Goal: Task Accomplishment & Management: Complete application form

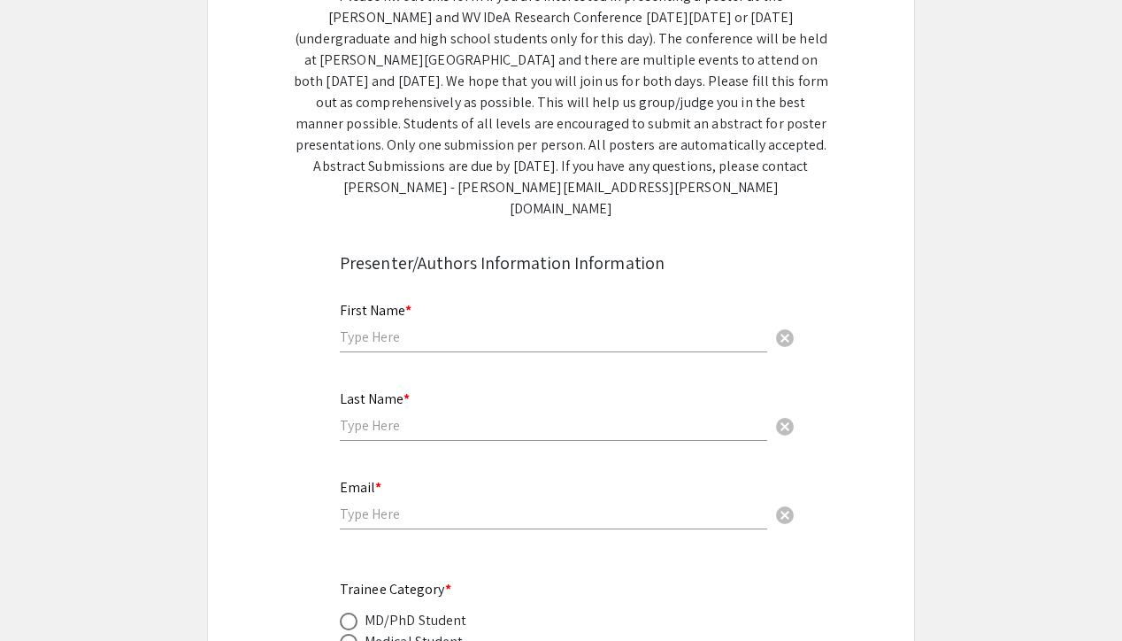
scroll to position [303, 0]
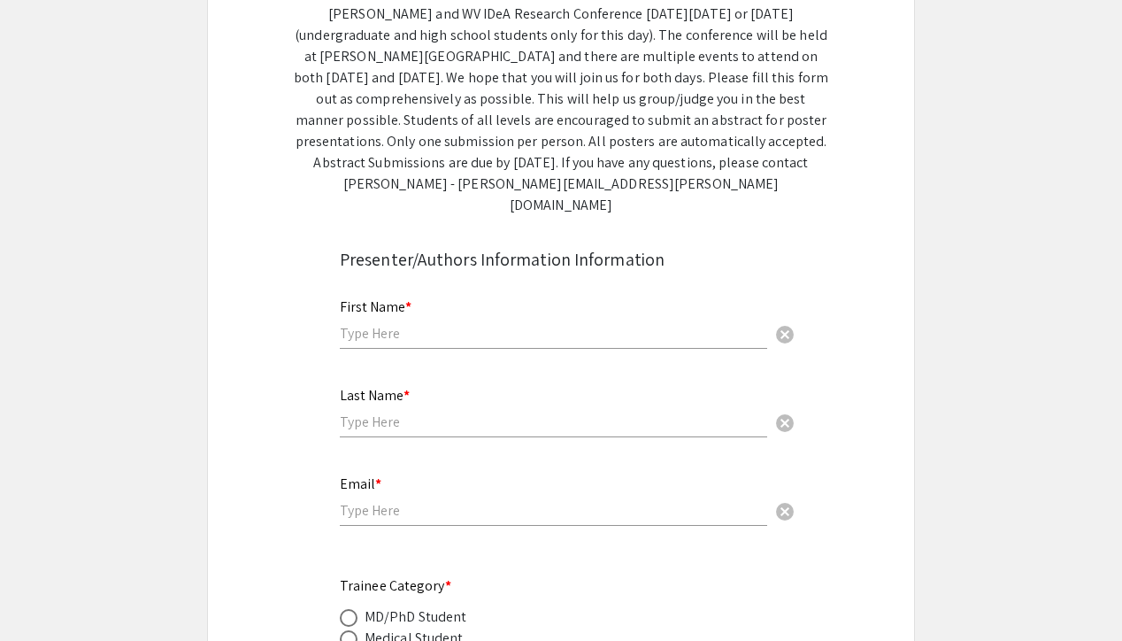
click at [435, 321] on div "First Name * cancel" at bounding box center [553, 314] width 427 height 67
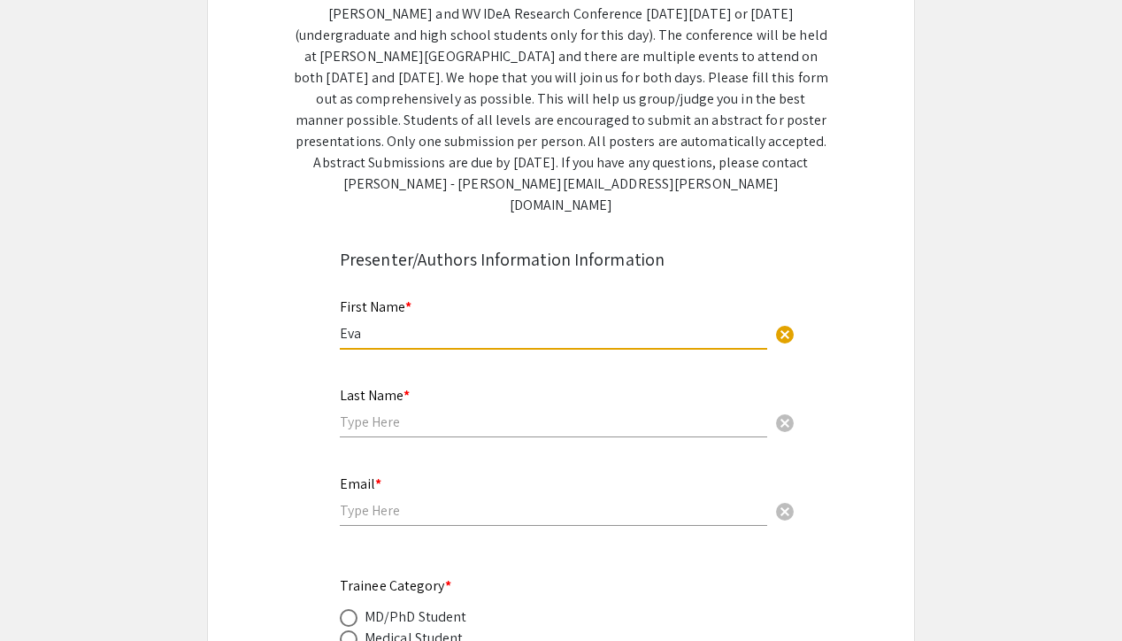
type input "Eva"
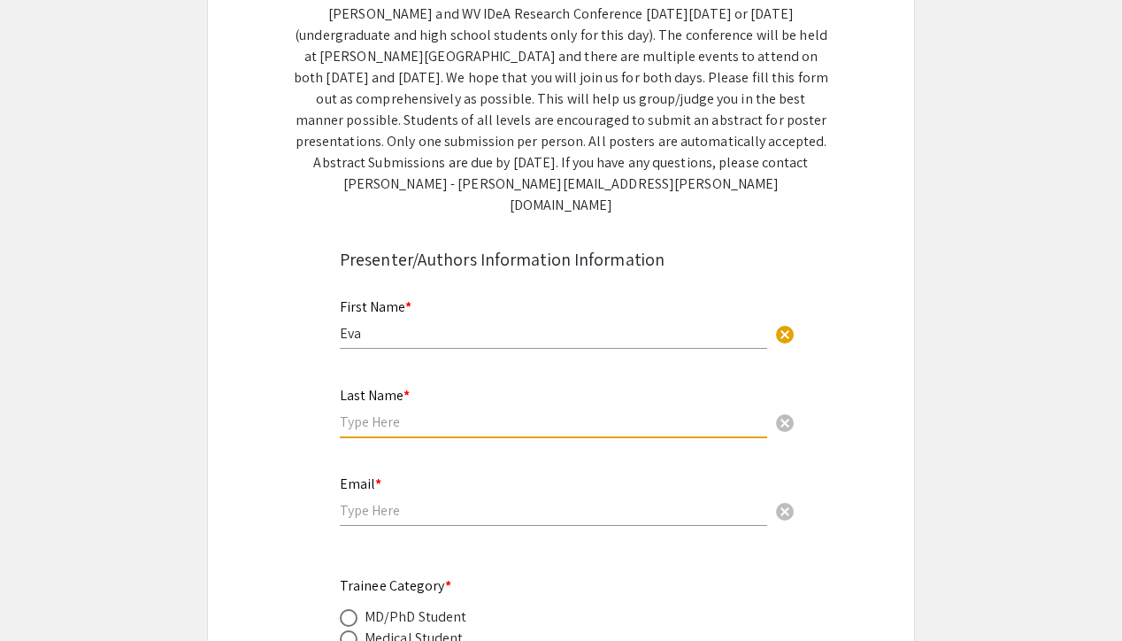
click at [438, 412] on input "text" at bounding box center [553, 421] width 427 height 19
type input "D"
type input "[PERSON_NAME]"
click at [430, 471] on div "Email * cancel" at bounding box center [553, 491] width 427 height 67
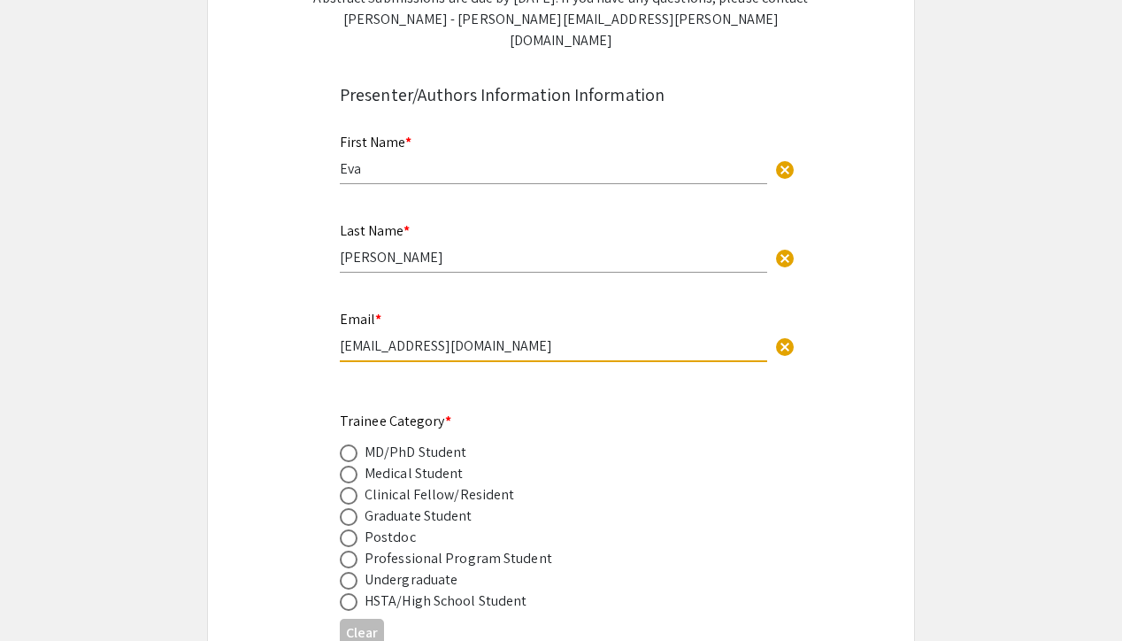
scroll to position [470, 0]
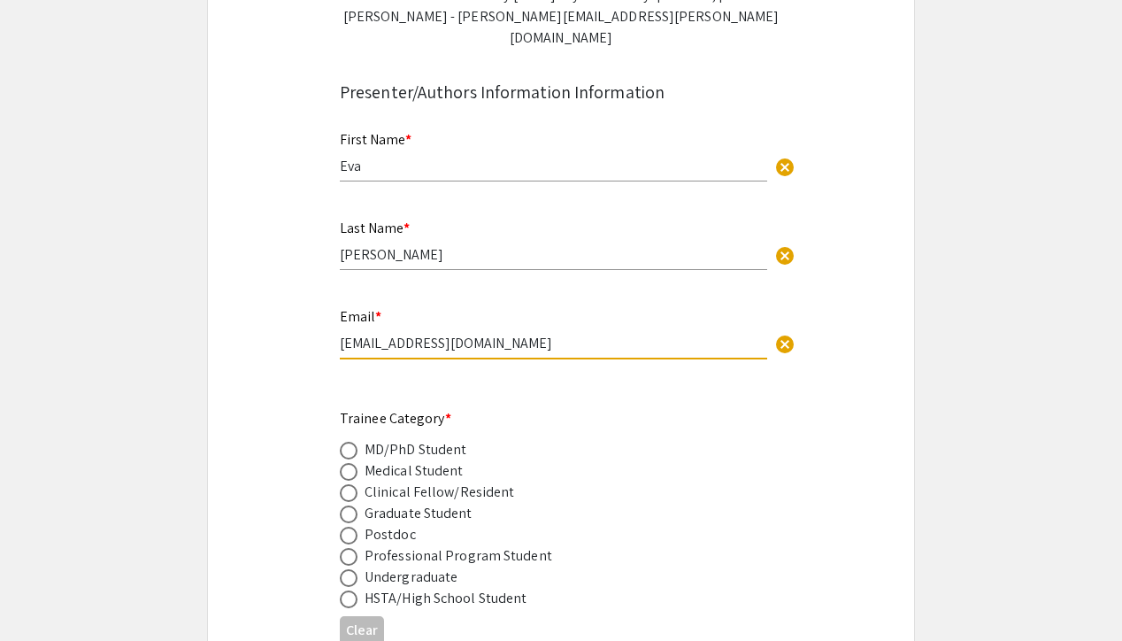
type input "[EMAIL_ADDRESS][DOMAIN_NAME]"
click at [350, 505] on span at bounding box center [349, 514] width 18 height 18
click at [350, 505] on input "radio" at bounding box center [349, 514] width 18 height 18
radio input "true"
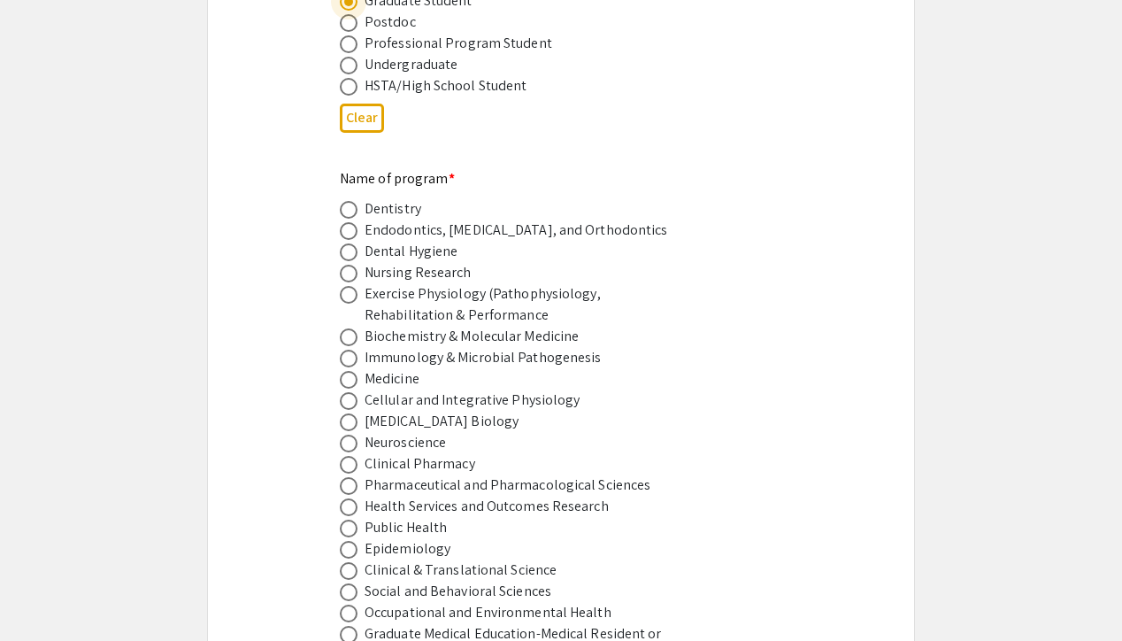
scroll to position [987, 0]
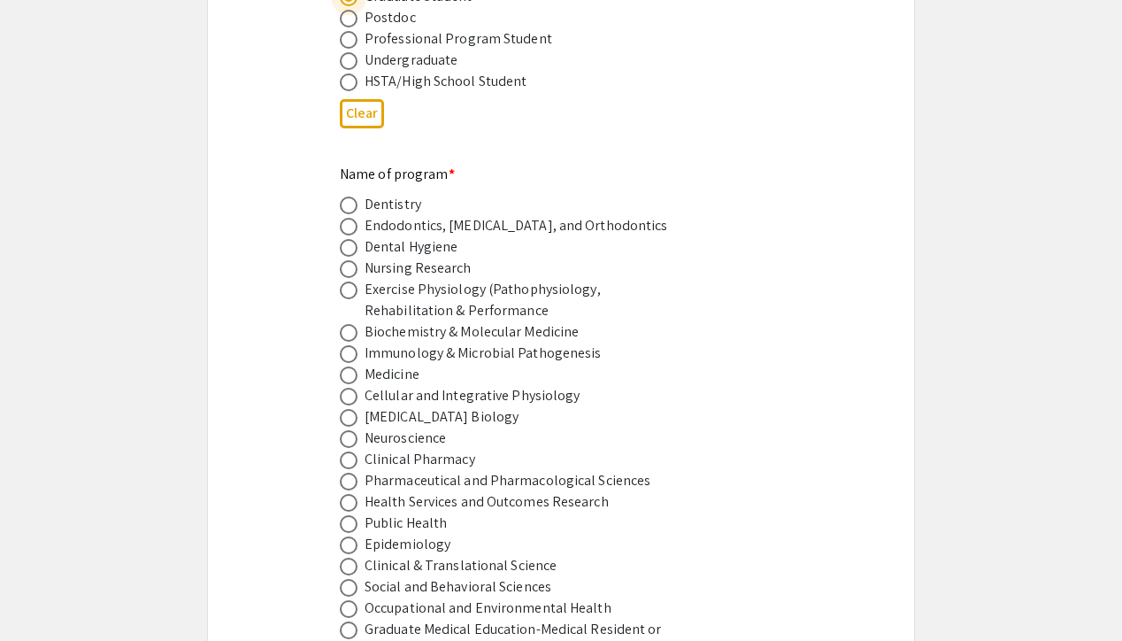
click at [351, 430] on span at bounding box center [349, 439] width 18 height 18
click at [351, 430] on input "radio" at bounding box center [349, 439] width 18 height 18
radio input "true"
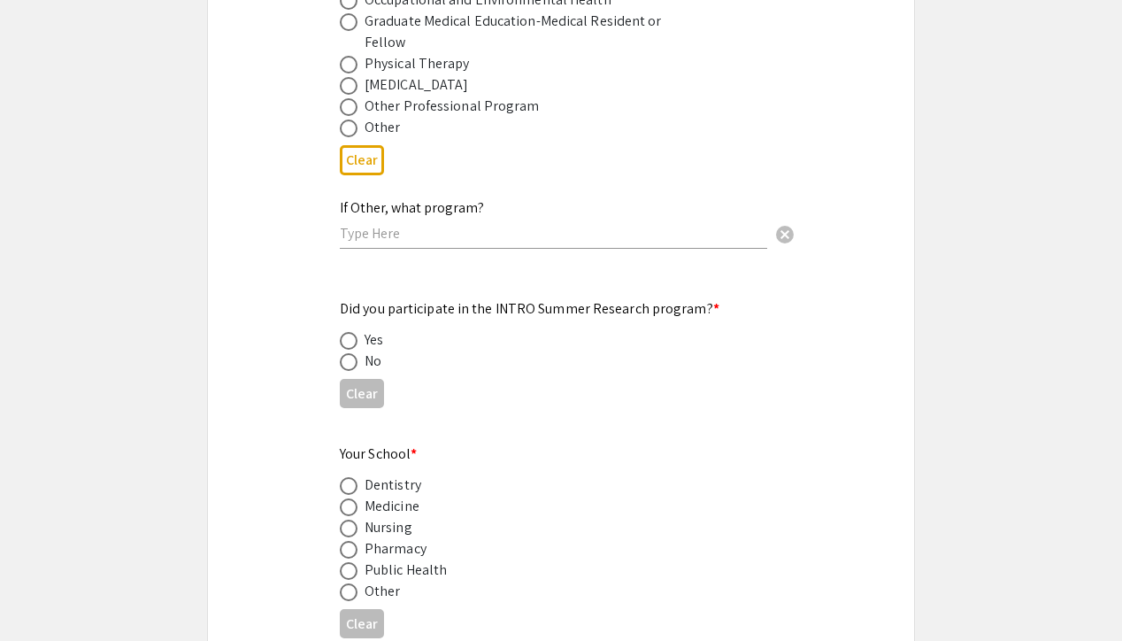
scroll to position [1597, 0]
click at [345, 350] on span at bounding box center [349, 359] width 18 height 18
click at [345, 350] on input "radio" at bounding box center [349, 359] width 18 height 18
radio input "true"
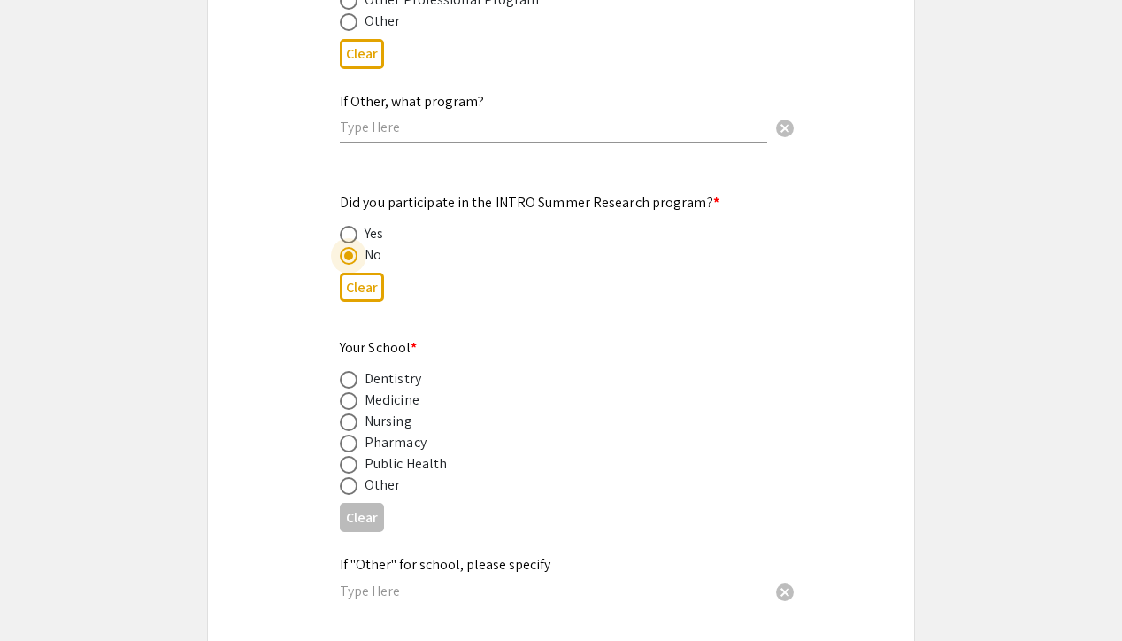
scroll to position [1718, 0]
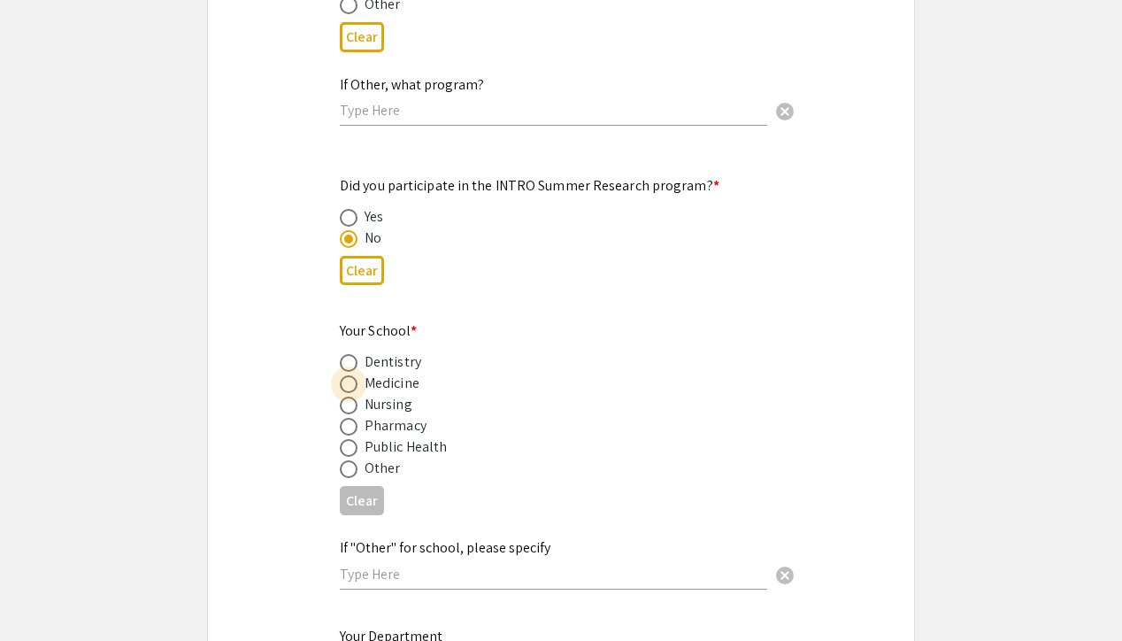
click at [350, 375] on span at bounding box center [349, 384] width 18 height 18
click at [350, 375] on input "radio" at bounding box center [349, 384] width 18 height 18
radio input "true"
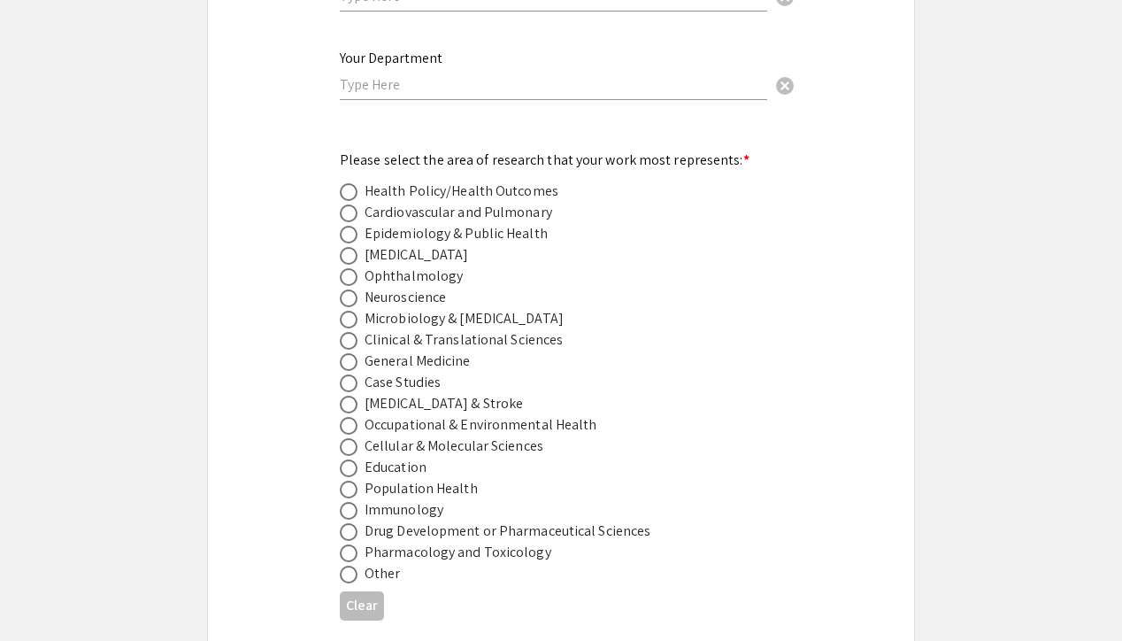
scroll to position [2301, 0]
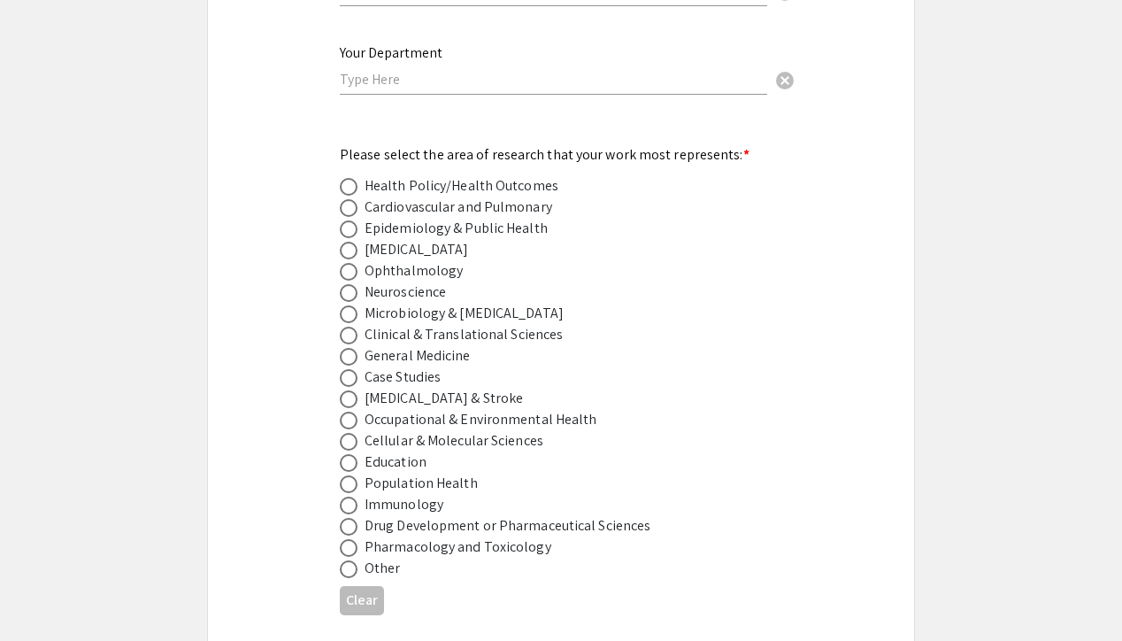
click at [345, 284] on span at bounding box center [349, 293] width 18 height 18
click at [345, 284] on input "radio" at bounding box center [349, 293] width 18 height 18
radio input "true"
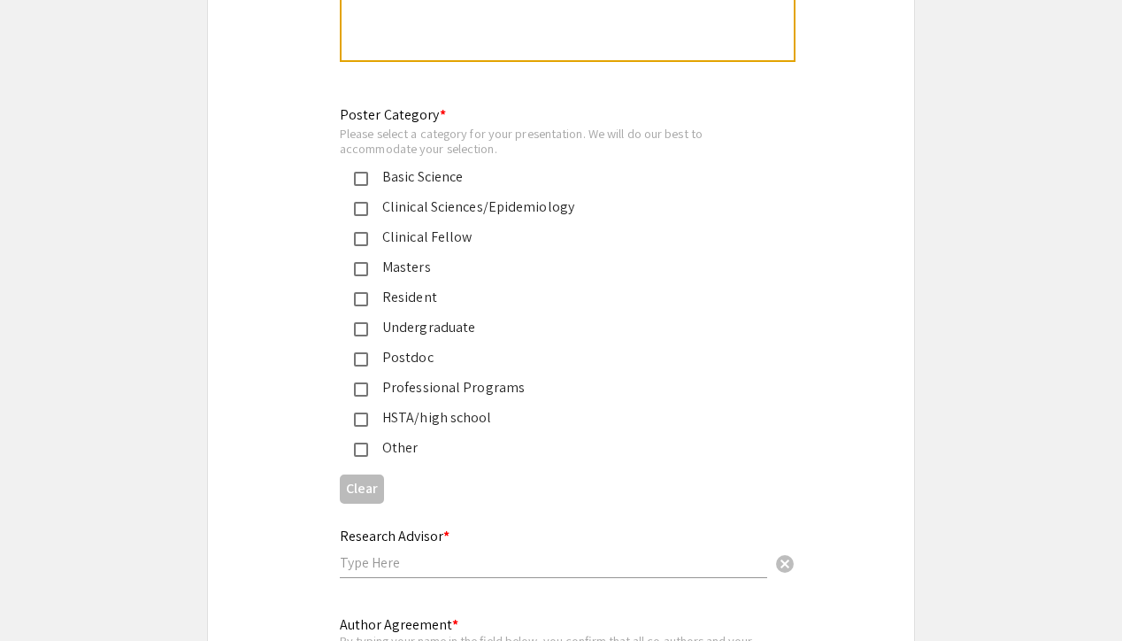
scroll to position [4067, 0]
click at [361, 170] on mat-pseudo-checkbox at bounding box center [361, 177] width 14 height 14
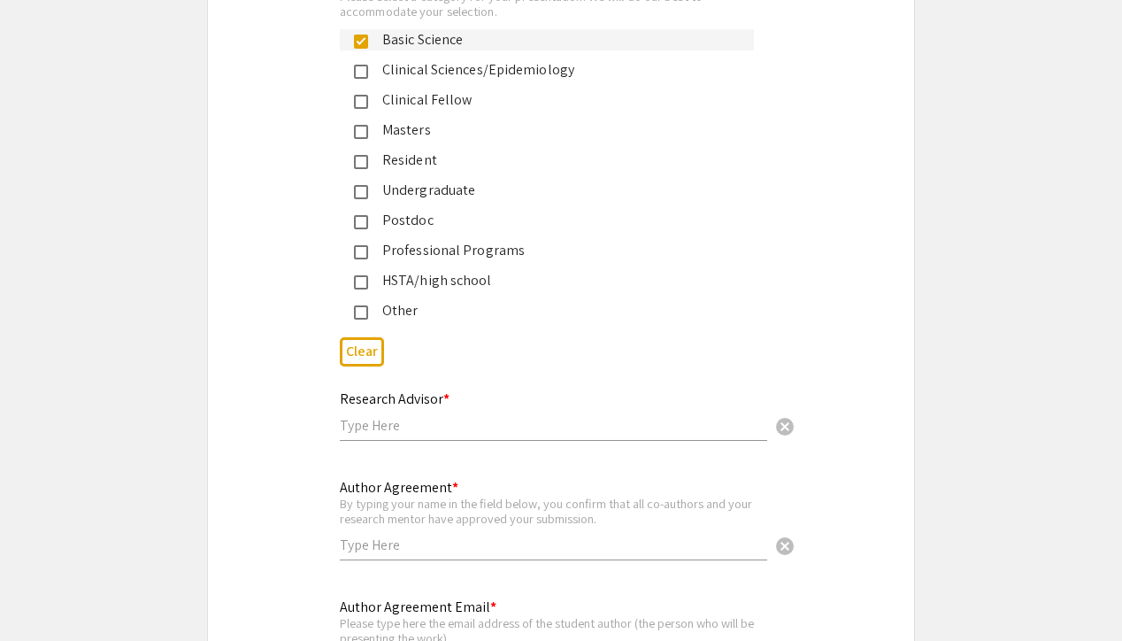
scroll to position [4201, 0]
click at [357, 348] on button "Clear" at bounding box center [362, 352] width 44 height 29
click at [357, 296] on app-form-preview-multi-select-field "Poster Category * Please select a category for your presentation. We will do ou…" at bounding box center [561, 171] width 443 height 406
click at [358, 306] on mat-pseudo-checkbox at bounding box center [361, 313] width 14 height 14
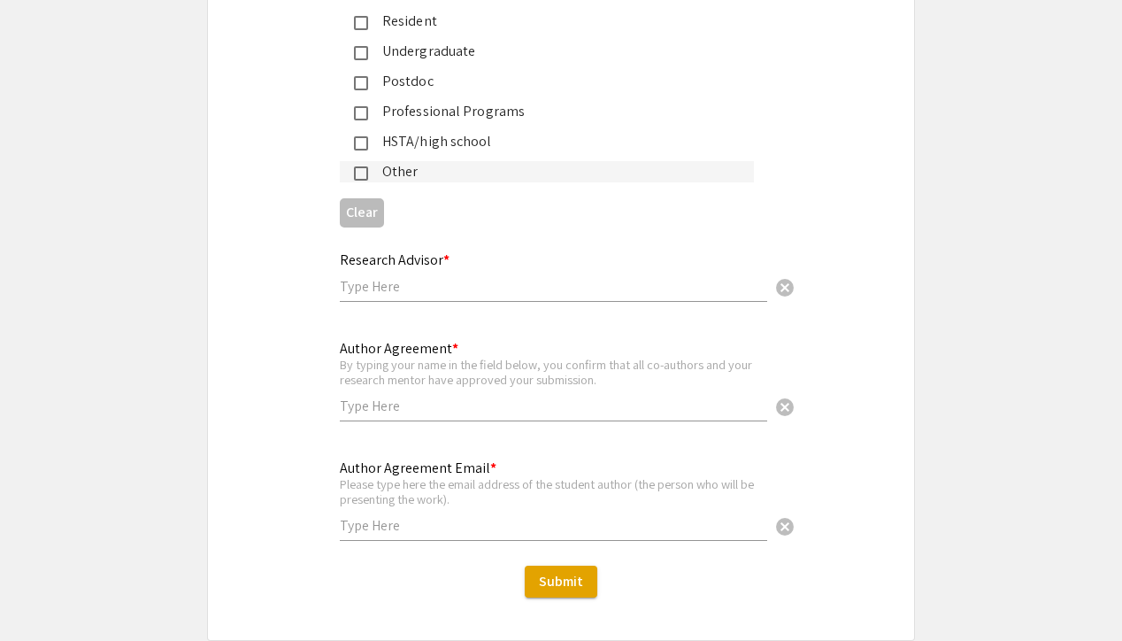
scroll to position [4363, 0]
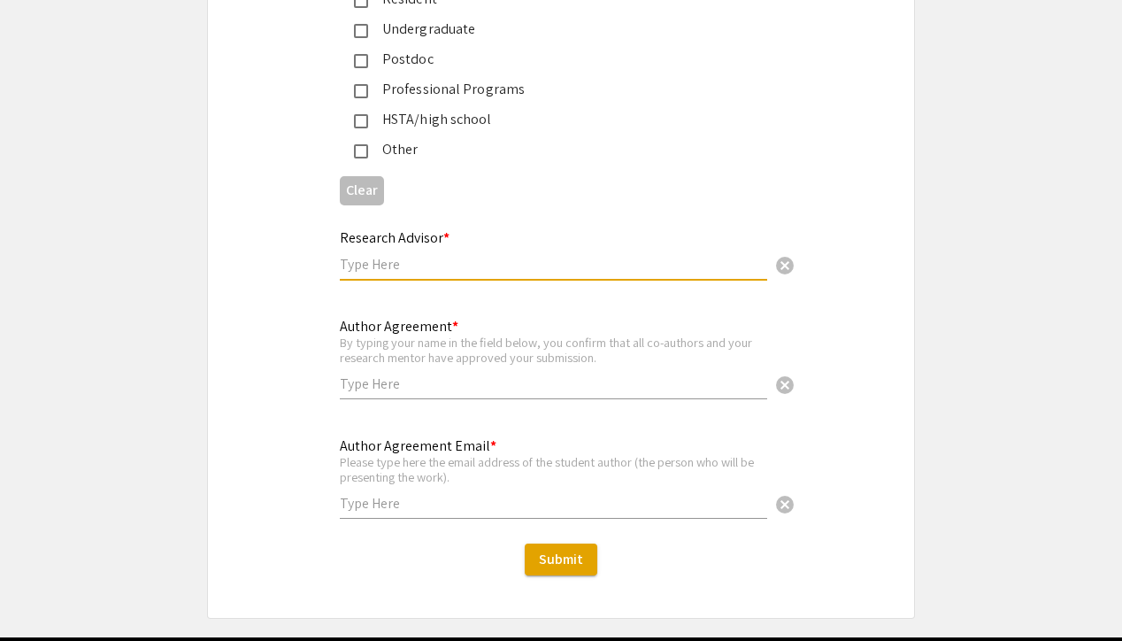
click at [399, 258] on input "text" at bounding box center [553, 264] width 427 height 19
type input "Dr. [PERSON_NAME]"
click at [415, 381] on input "text" at bounding box center [553, 383] width 427 height 19
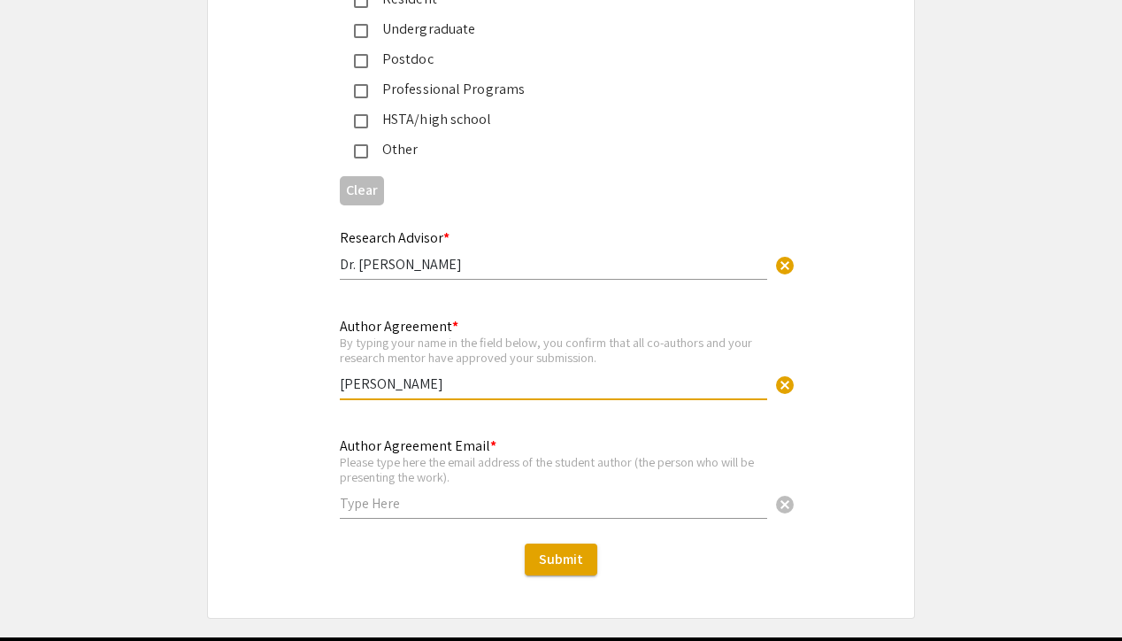
type input "[PERSON_NAME]"
click at [404, 499] on input "text" at bounding box center [553, 503] width 427 height 19
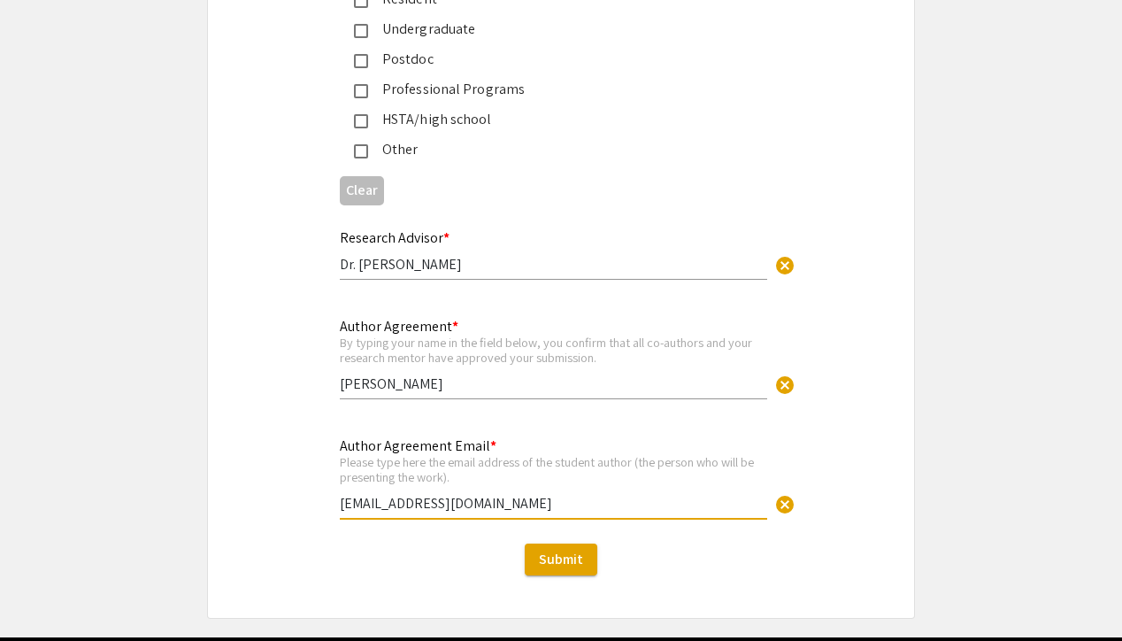
type input "[EMAIL_ADDRESS][DOMAIN_NAME]"
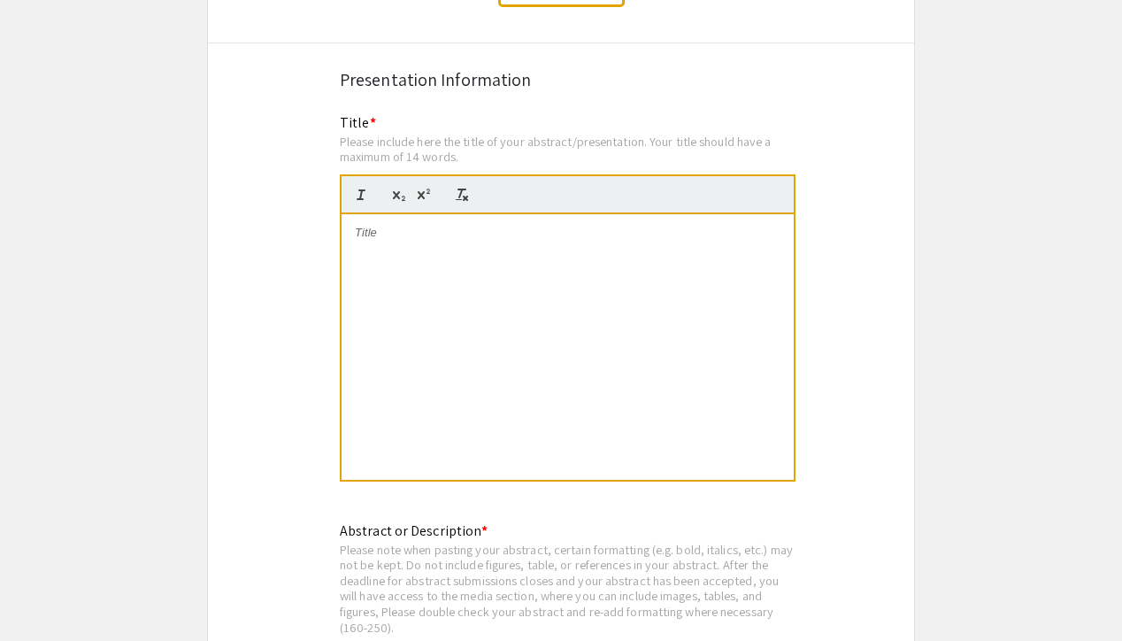
scroll to position [3174, 0]
click at [396, 243] on div at bounding box center [568, 349] width 452 height 266
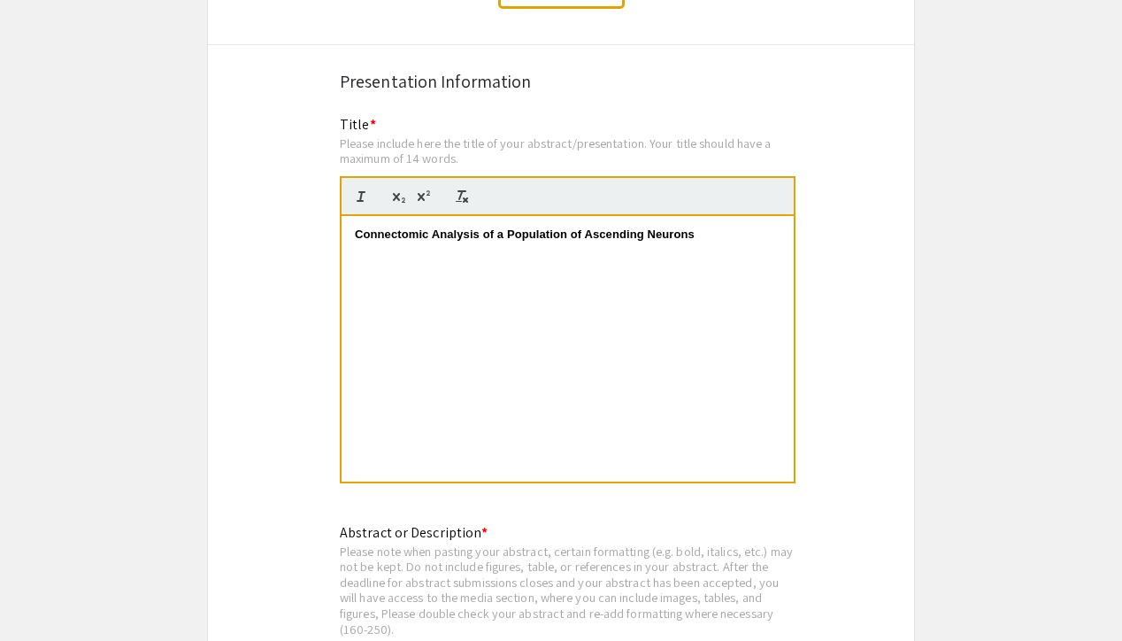
click at [387, 227] on strong "Connectomic Analysis of a Population of Ascending Neurons" at bounding box center [525, 233] width 340 height 13
